Goal: Task Accomplishment & Management: Use online tool/utility

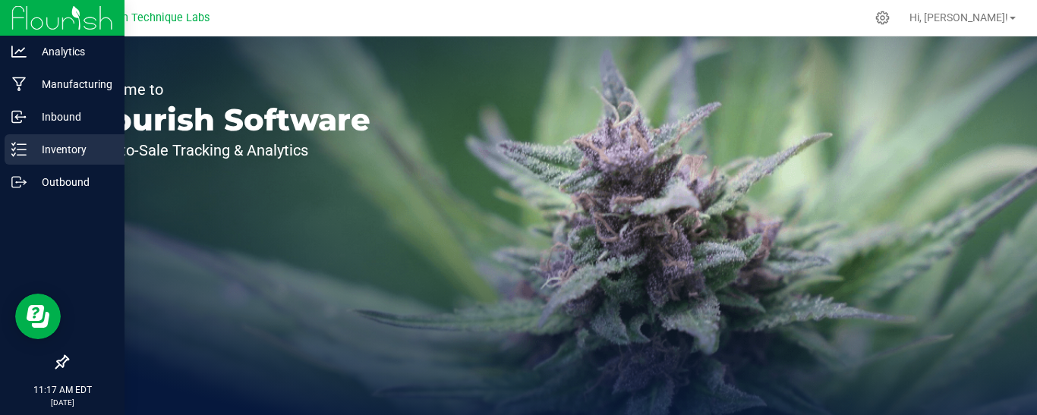
click at [8, 145] on div "Inventory" at bounding box center [65, 149] width 120 height 30
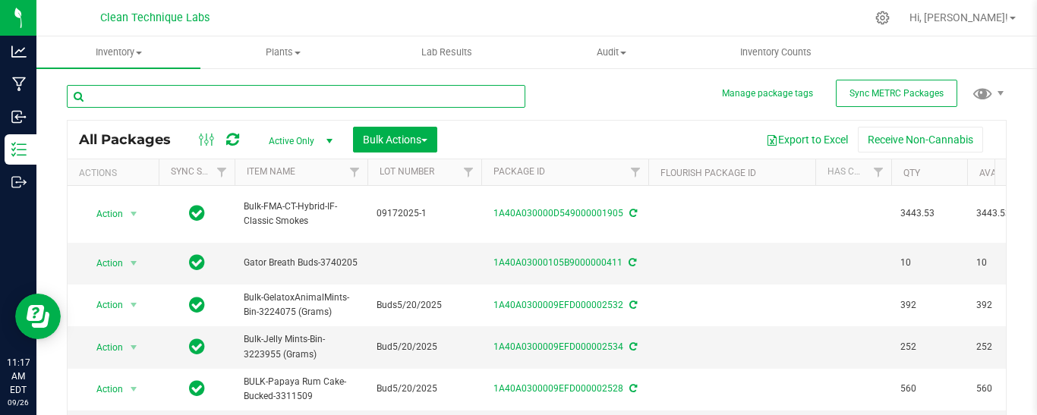
click at [206, 99] on input "text" at bounding box center [296, 96] width 458 height 23
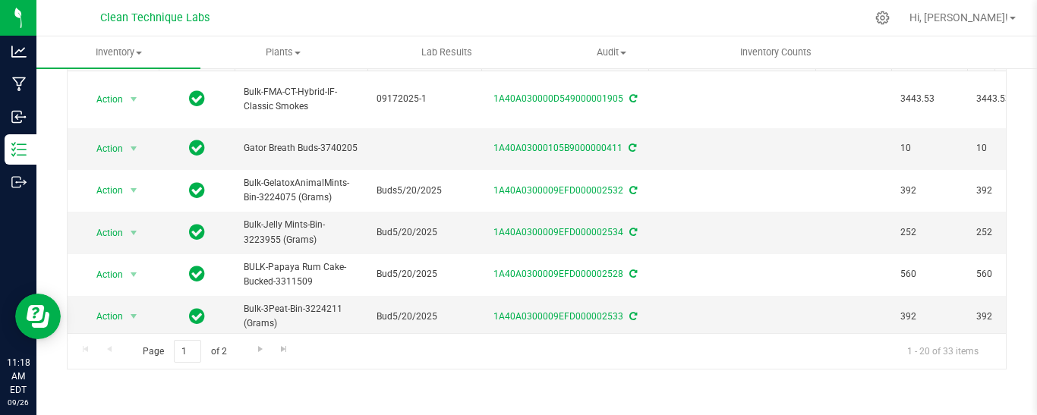
scroll to position [11, 0]
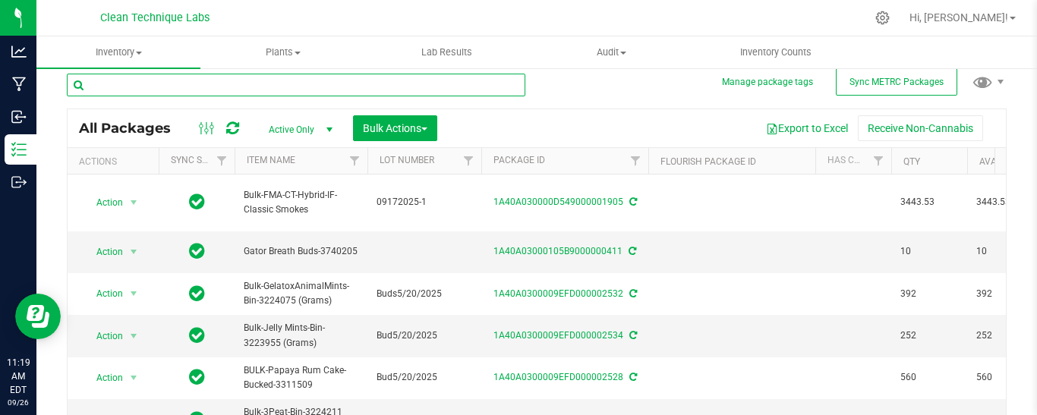
click at [516, 84] on input "text" at bounding box center [296, 85] width 458 height 23
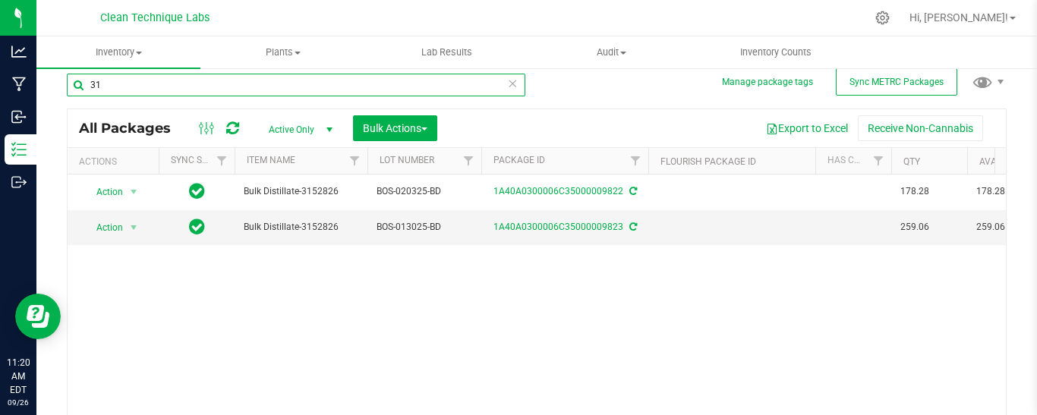
type input "3"
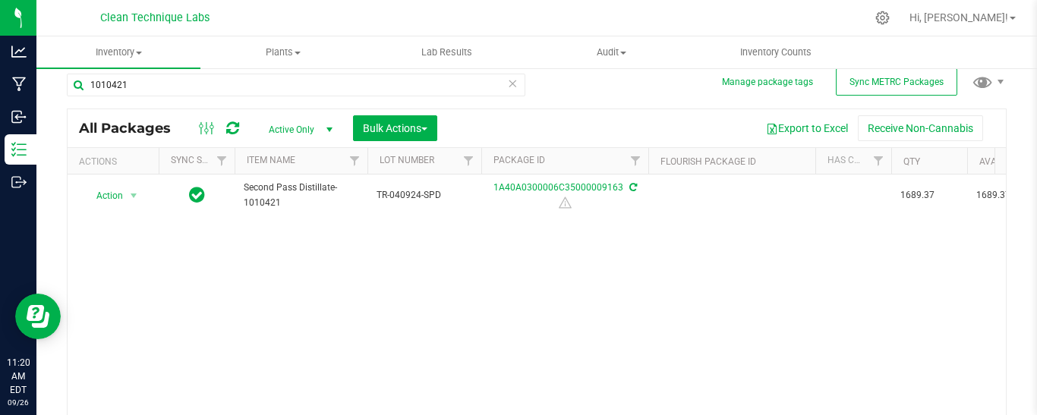
click at [714, 246] on div "Action Action Adjust qty Create package Edit attributes Global inventory Locate…" at bounding box center [537, 306] width 938 height 262
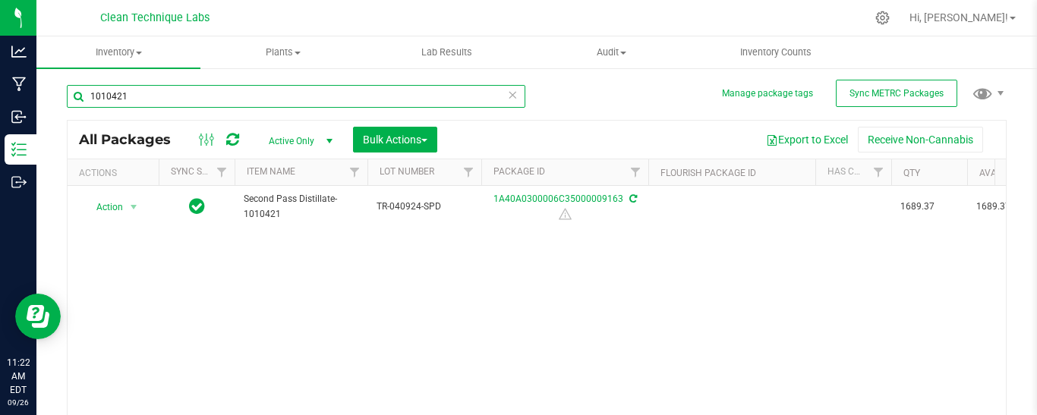
click at [147, 93] on input "1010421" at bounding box center [296, 96] width 458 height 23
type input "1"
type input "9"
click at [708, 125] on div "All Packages Active Only Active Only Lab Samples Locked All External Internal B…" at bounding box center [537, 140] width 938 height 38
click at [147, 96] on input "9823" at bounding box center [296, 96] width 458 height 23
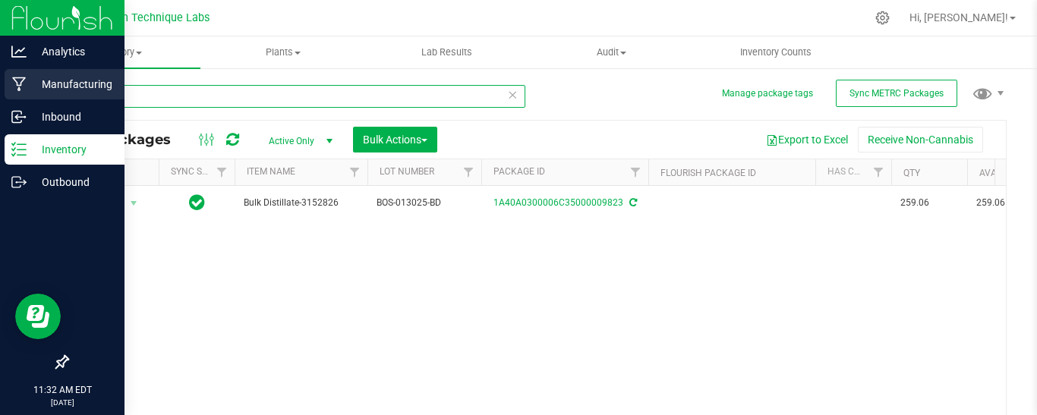
drag, startPoint x: 147, startPoint y: 96, endPoint x: 33, endPoint y: 84, distance: 115.3
click at [33, 84] on div "Analytics Manufacturing Inbound Inventory Outbound 11:32 AM EDT [DATE] 09/26 Cl…" at bounding box center [518, 207] width 1037 height 415
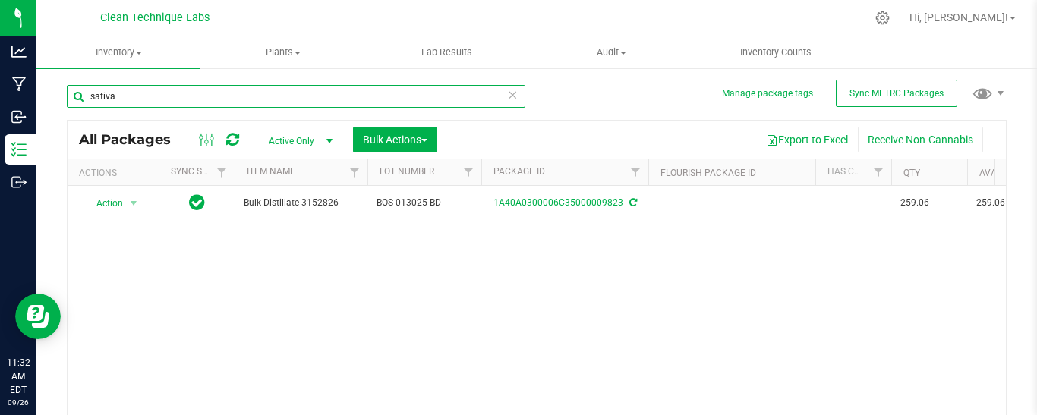
type input "sativa"
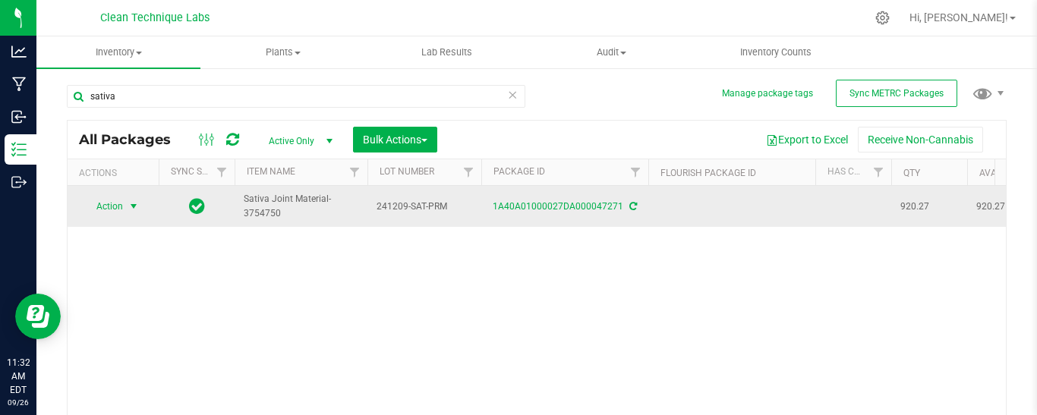
click at [118, 215] on span "Action" at bounding box center [103, 206] width 41 height 21
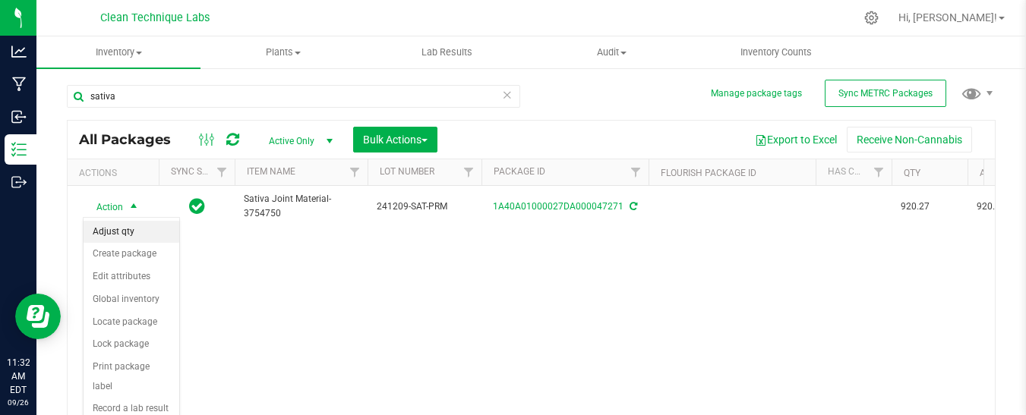
click at [126, 241] on li "Adjust qty" at bounding box center [132, 232] width 96 height 23
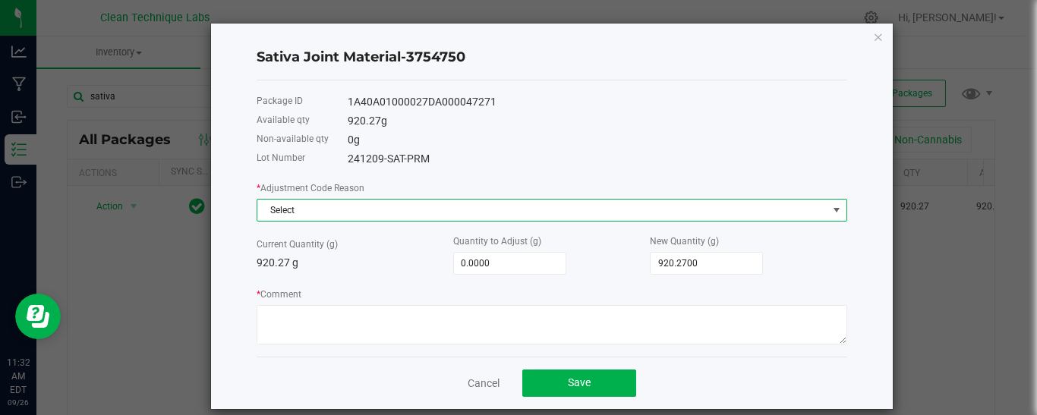
click at [333, 205] on span "Select" at bounding box center [542, 210] width 570 height 21
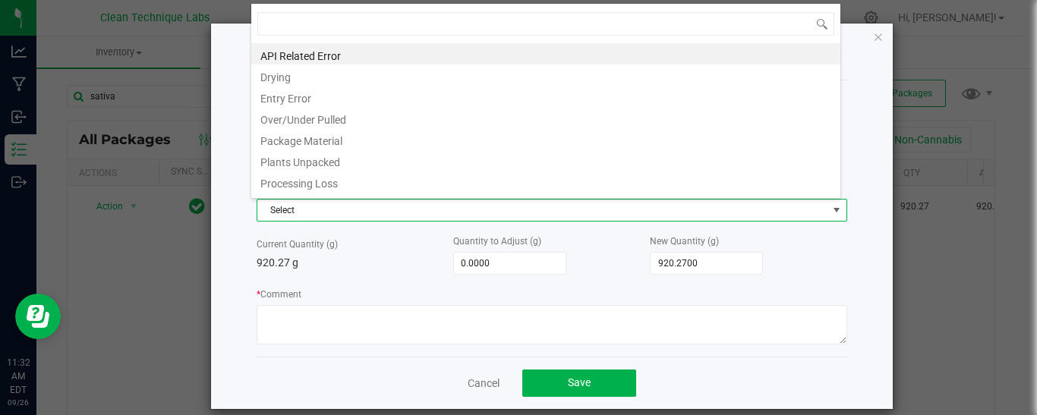
scroll to position [23, 591]
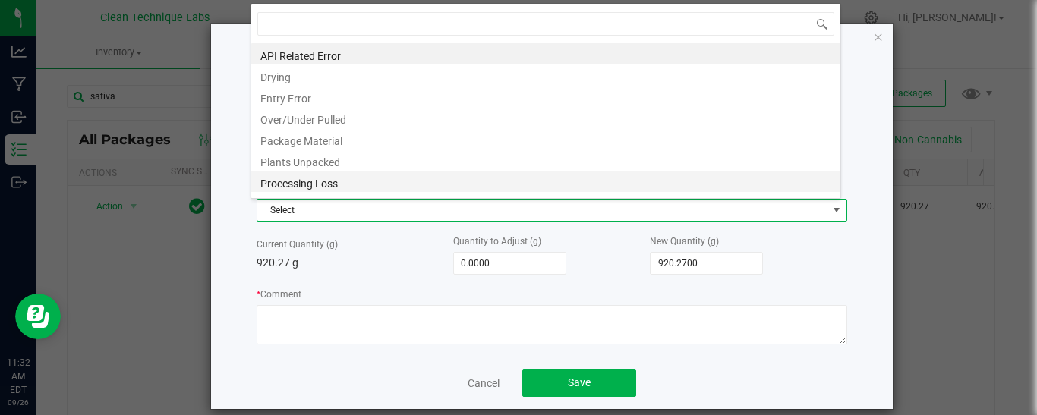
click at [342, 188] on li "Processing Loss" at bounding box center [545, 181] width 589 height 21
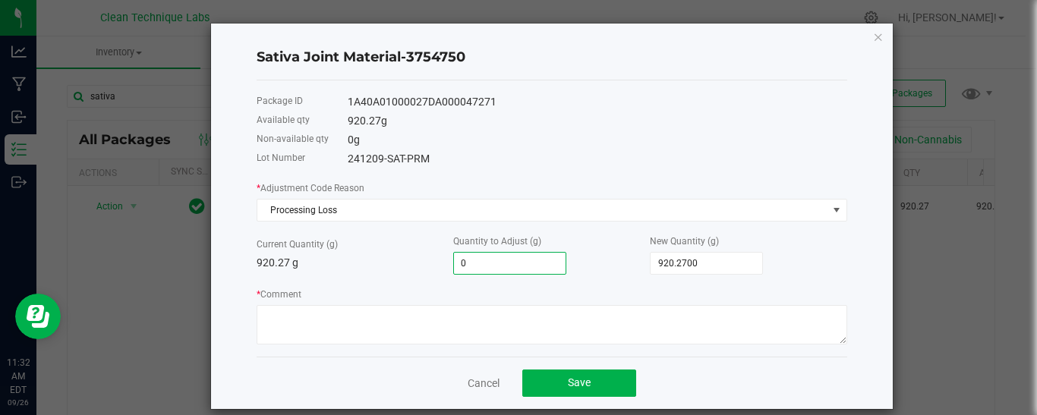
click at [505, 262] on input "0" at bounding box center [510, 263] width 112 height 21
type input "0.0000"
type input "920.27"
click at [692, 258] on input "920.27" at bounding box center [707, 263] width 112 height 21
type input "-912.2700"
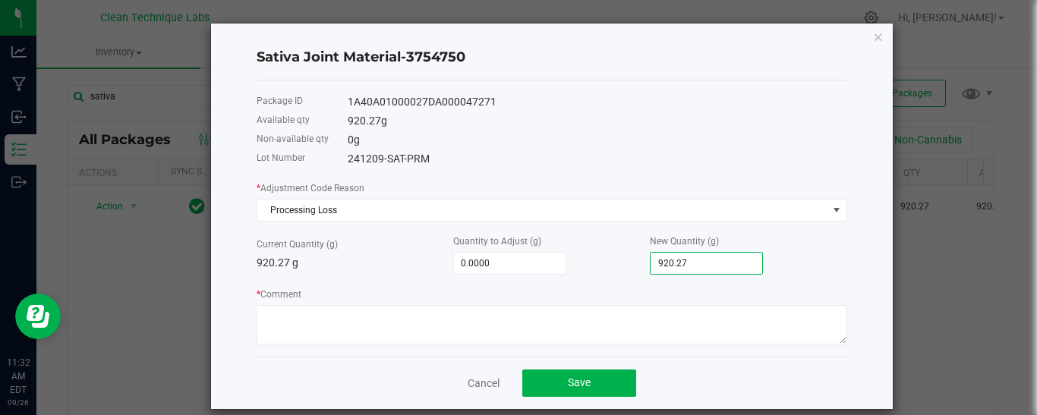
type input "8"
type input "-831.2700"
type input "89"
type input "-30.2700"
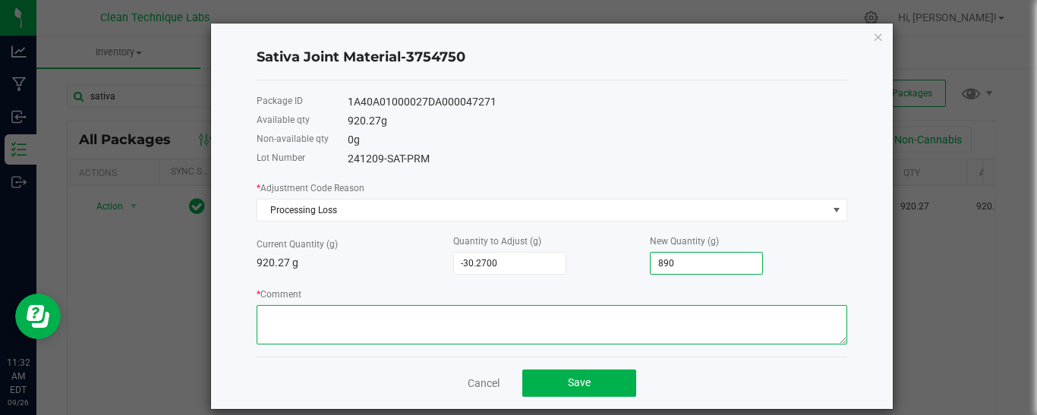
type input "890.0000"
click at [634, 309] on textarea "* Comment" at bounding box center [552, 324] width 591 height 39
type textarea "P"
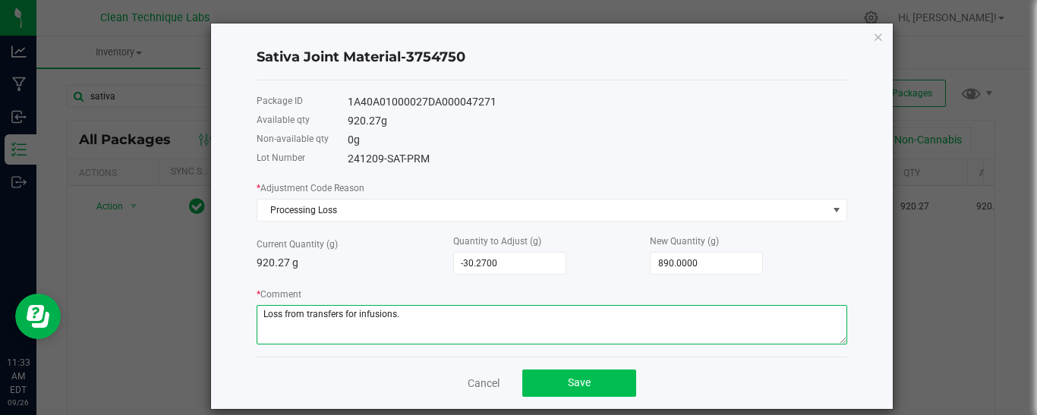
type textarea "Loss from transfers for infusions."
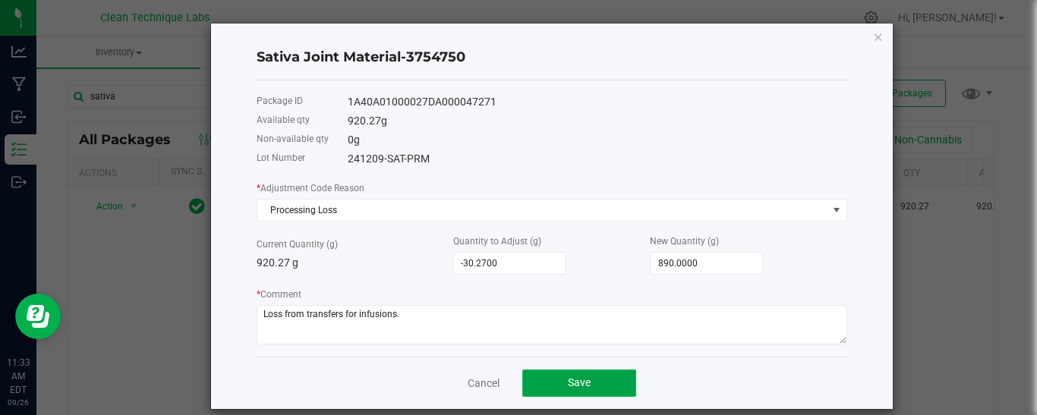
click at [571, 391] on button "Save" at bounding box center [579, 383] width 114 height 27
